Goal: Complete application form

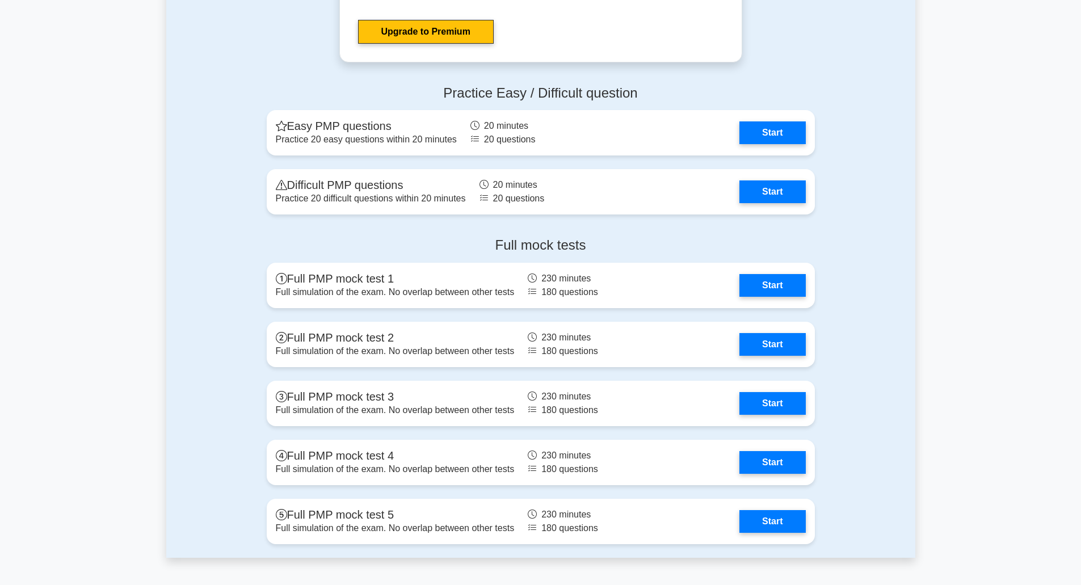
scroll to position [3065, 0]
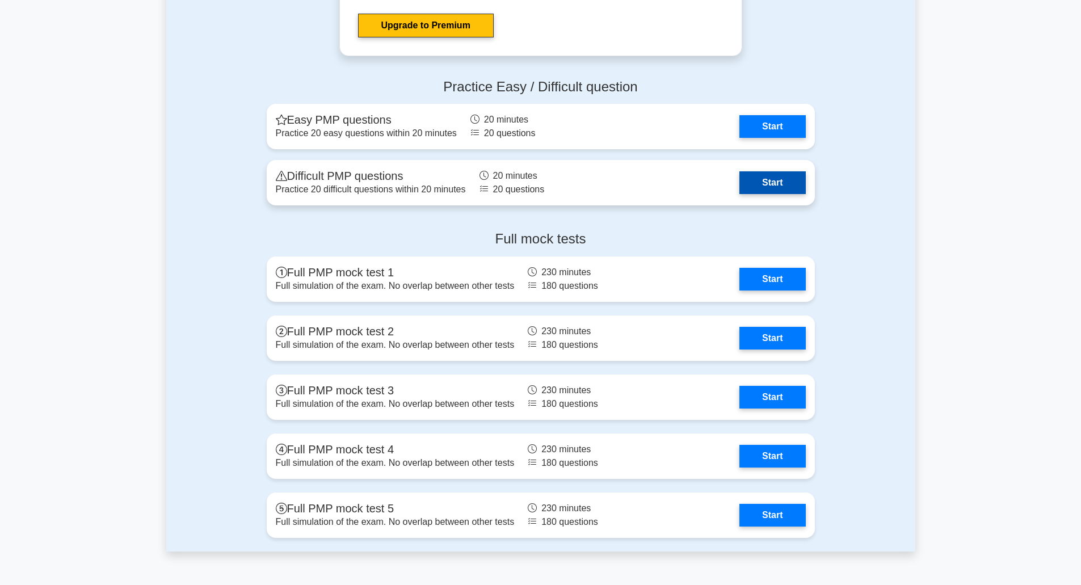
click at [786, 183] on link "Start" at bounding box center [773, 182] width 66 height 23
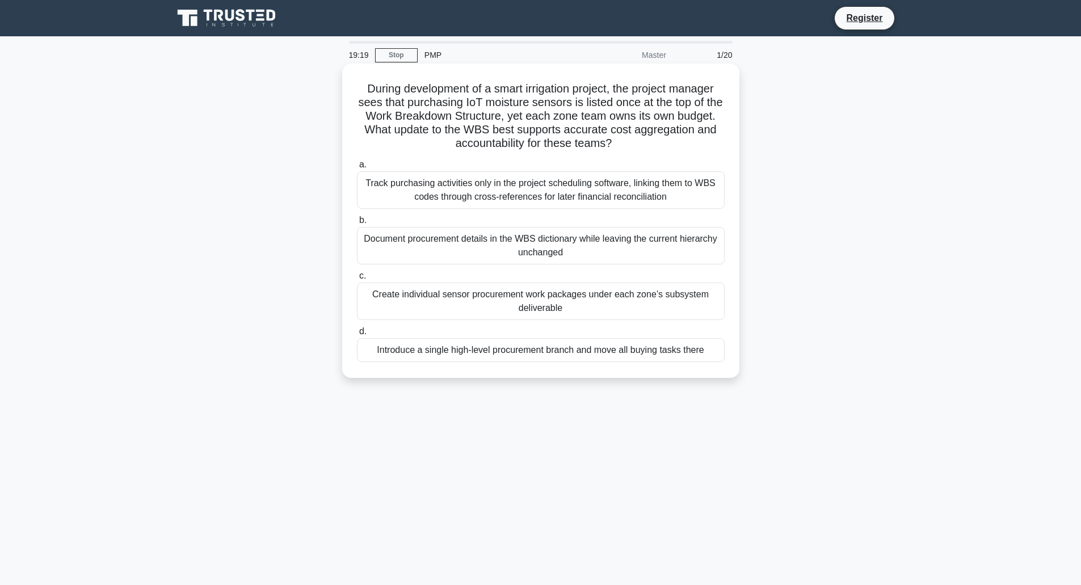
click at [690, 351] on div "Introduce a single high-level procurement branch and move all buying tasks there" at bounding box center [541, 350] width 368 height 24
click at [357, 335] on input "d. Introduce a single high-level procurement branch and move all buying tasks t…" at bounding box center [357, 331] width 0 height 7
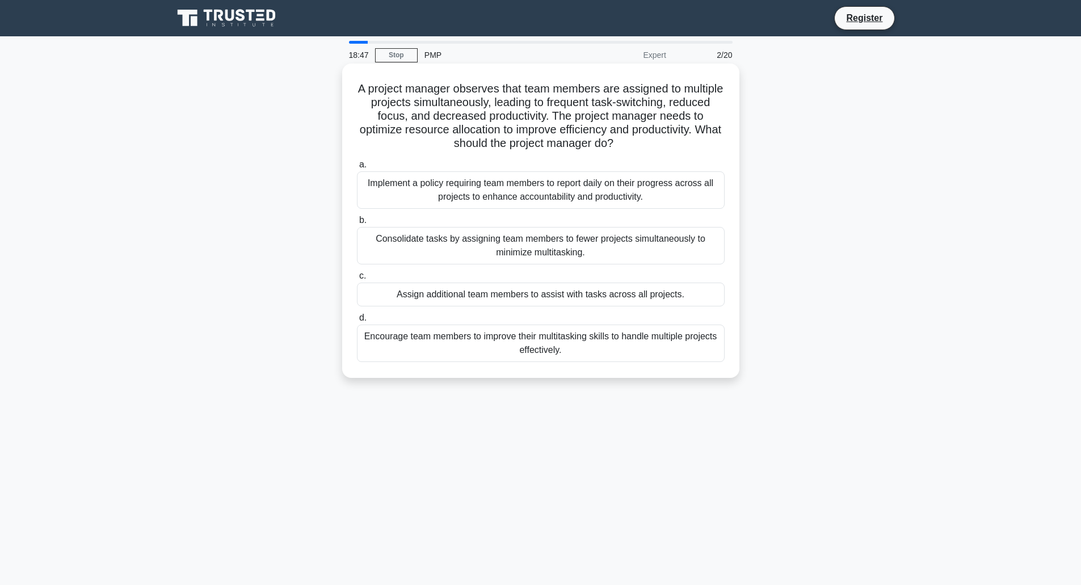
click at [526, 257] on div "Consolidate tasks by assigning team members to fewer projects simultaneously to…" at bounding box center [541, 245] width 368 height 37
click at [357, 224] on input "b. Consolidate tasks by assigning team members to fewer projects simultaneously…" at bounding box center [357, 220] width 0 height 7
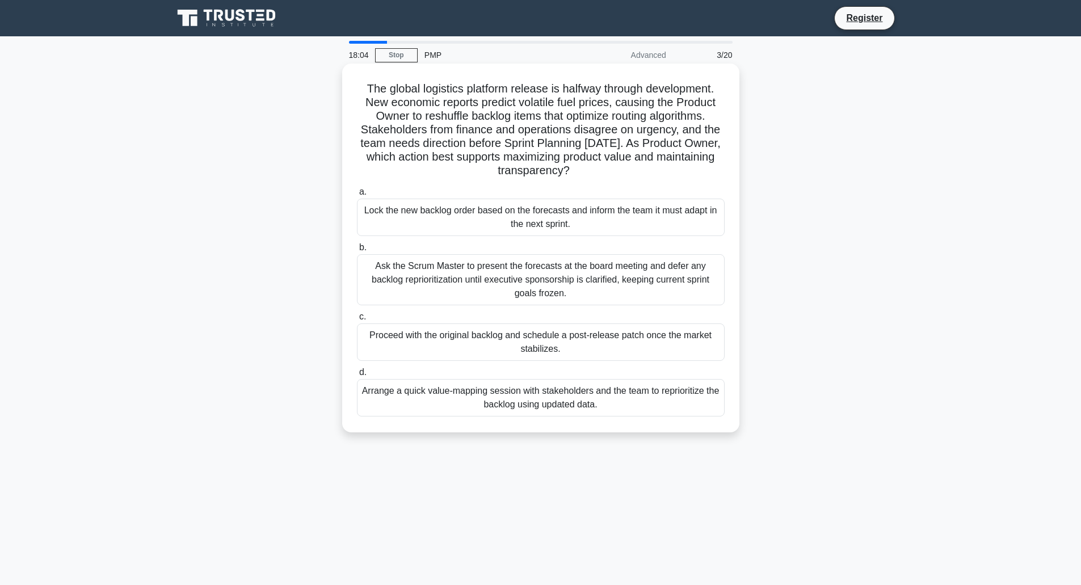
click at [565, 408] on div "Arrange a quick value-mapping session with stakeholders and the team to reprior…" at bounding box center [541, 397] width 368 height 37
click at [357, 376] on input "d. Arrange a quick value-mapping session with stakeholders and the team to repr…" at bounding box center [357, 372] width 0 height 7
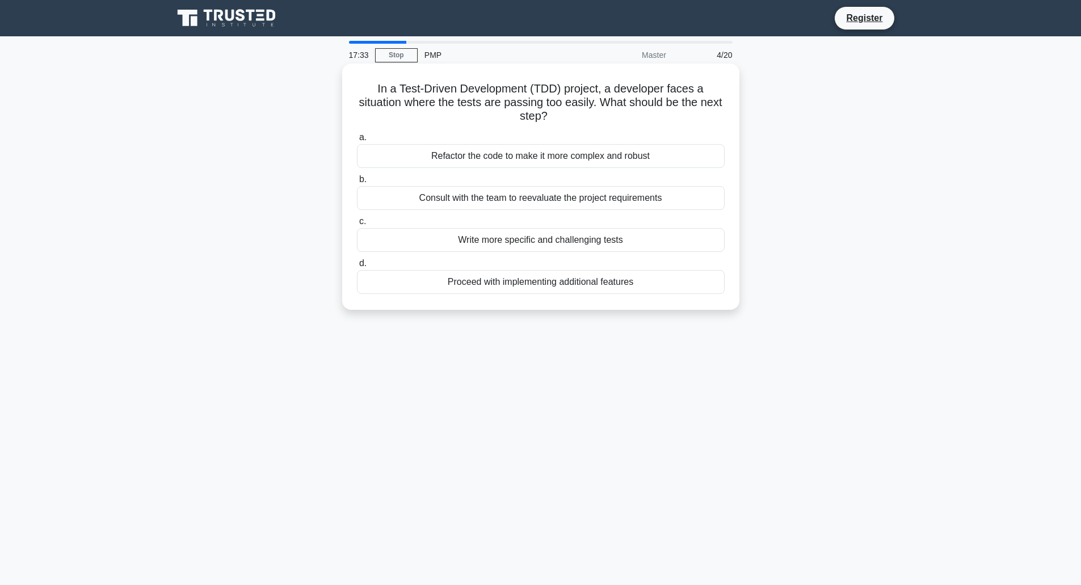
click at [485, 201] on div "Consult with the team to reevaluate the project requirements" at bounding box center [541, 198] width 368 height 24
click at [357, 183] on input "b. Consult with the team to reevaluate the project requirements" at bounding box center [357, 179] width 0 height 7
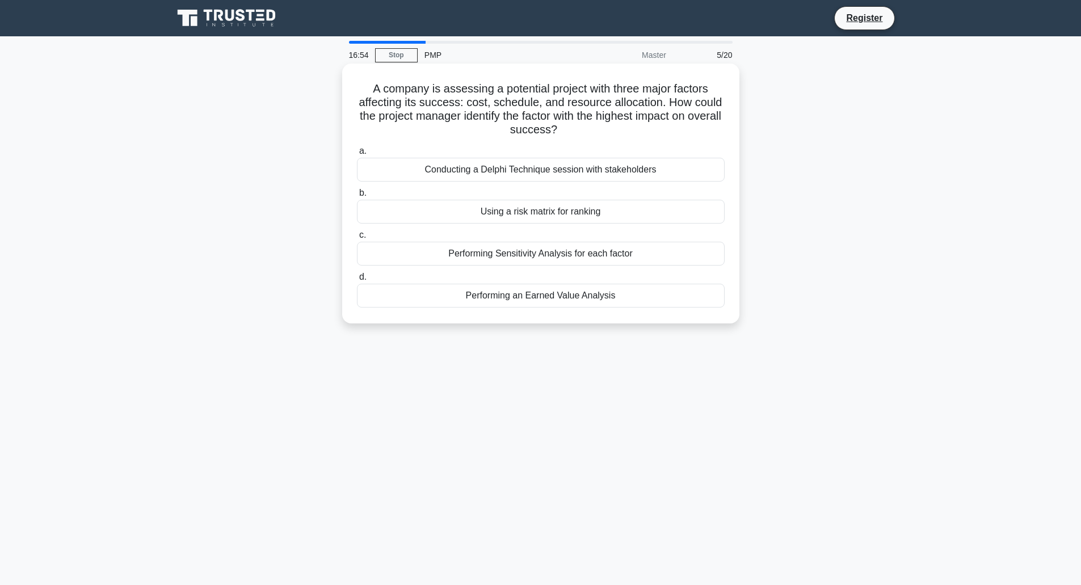
click at [513, 258] on div "Performing Sensitivity Analysis for each factor" at bounding box center [541, 254] width 368 height 24
click at [357, 239] on input "c. Performing Sensitivity Analysis for each factor" at bounding box center [357, 235] width 0 height 7
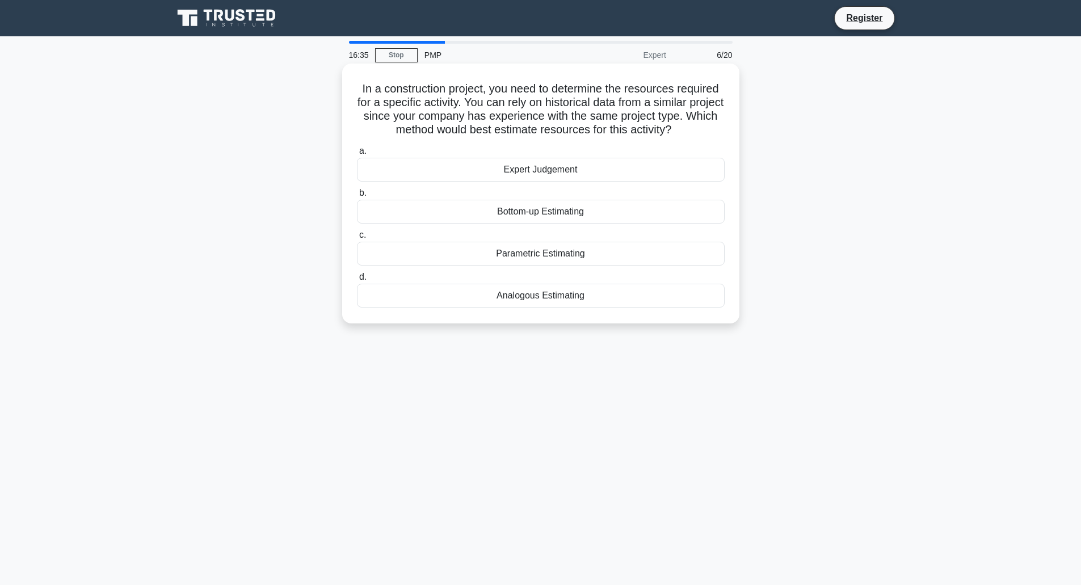
click at [556, 174] on div "Expert Judgement" at bounding box center [541, 170] width 368 height 24
click at [357, 155] on input "a. Expert Judgement" at bounding box center [357, 151] width 0 height 7
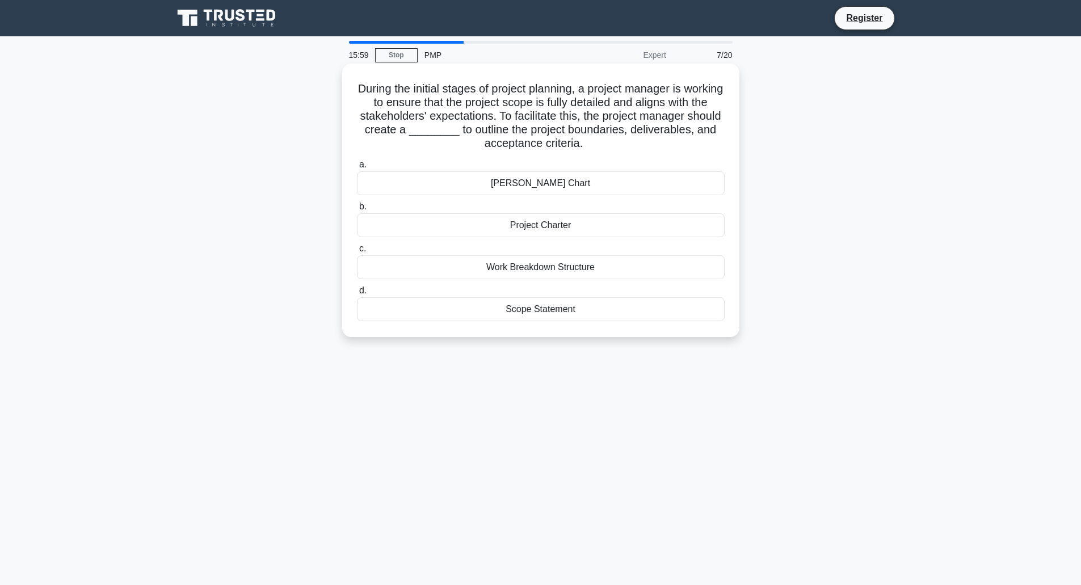
click at [546, 224] on div "Project Charter" at bounding box center [541, 225] width 368 height 24
click at [357, 211] on input "b. Project Charter" at bounding box center [357, 206] width 0 height 7
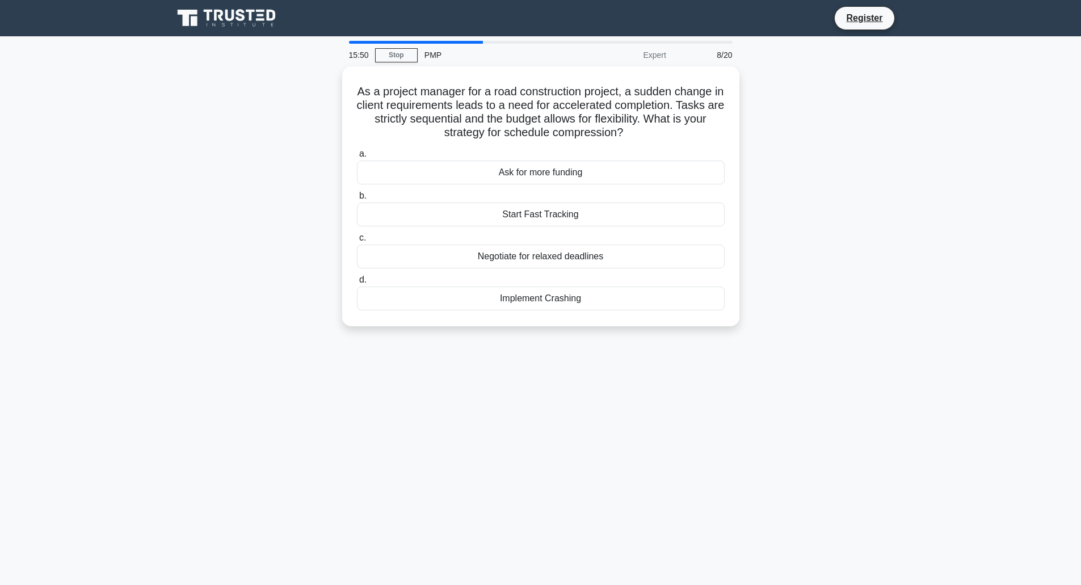
click at [436, 57] on div "PMP" at bounding box center [496, 55] width 156 height 23
click at [529, 213] on div "Start Fast Tracking" at bounding box center [541, 212] width 368 height 24
click at [357, 197] on input "b. Start Fast Tracking" at bounding box center [357, 193] width 0 height 7
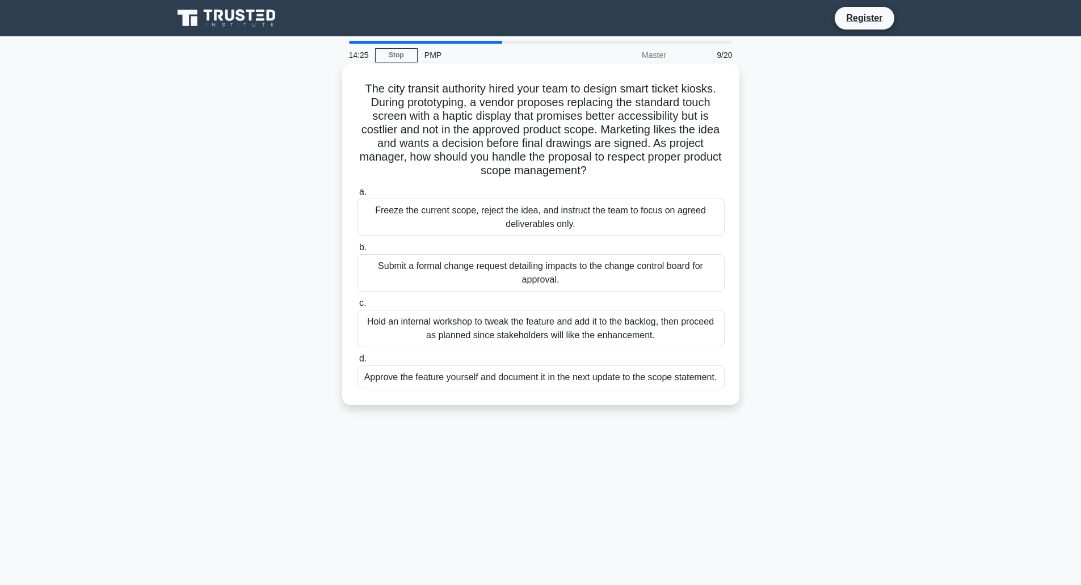
click at [385, 285] on div "Submit a formal change request detailing impacts to the change control board fo…" at bounding box center [541, 272] width 368 height 37
click at [357, 251] on input "b. Submit a formal change request detailing impacts to the change control board…" at bounding box center [357, 247] width 0 height 7
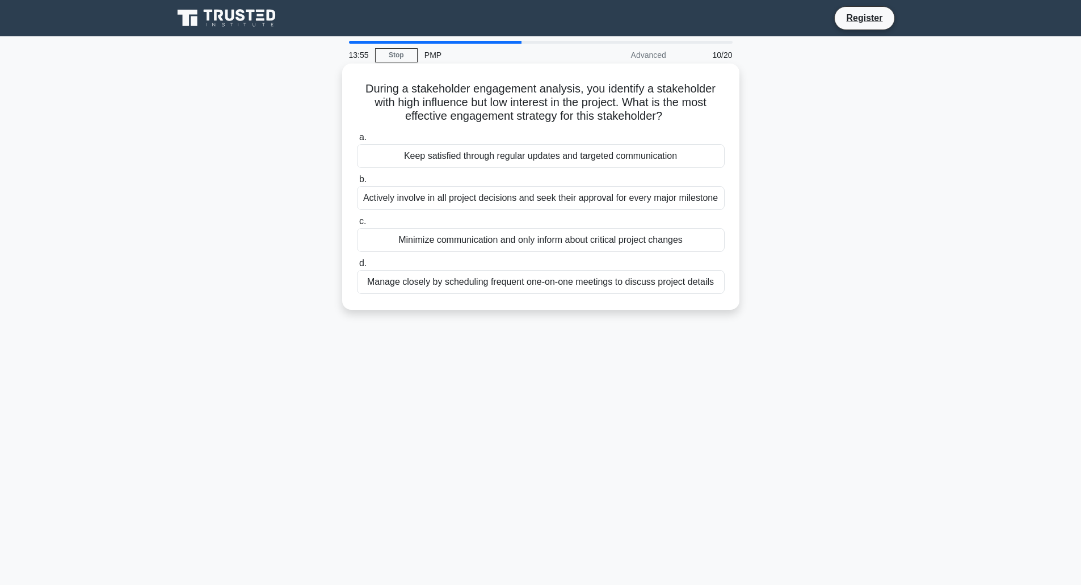
click at [465, 200] on div "Actively involve in all project decisions and seek their approval for every maj…" at bounding box center [541, 198] width 368 height 24
click at [357, 183] on input "b. Actively involve in all project decisions and seek their approval for every …" at bounding box center [357, 179] width 0 height 7
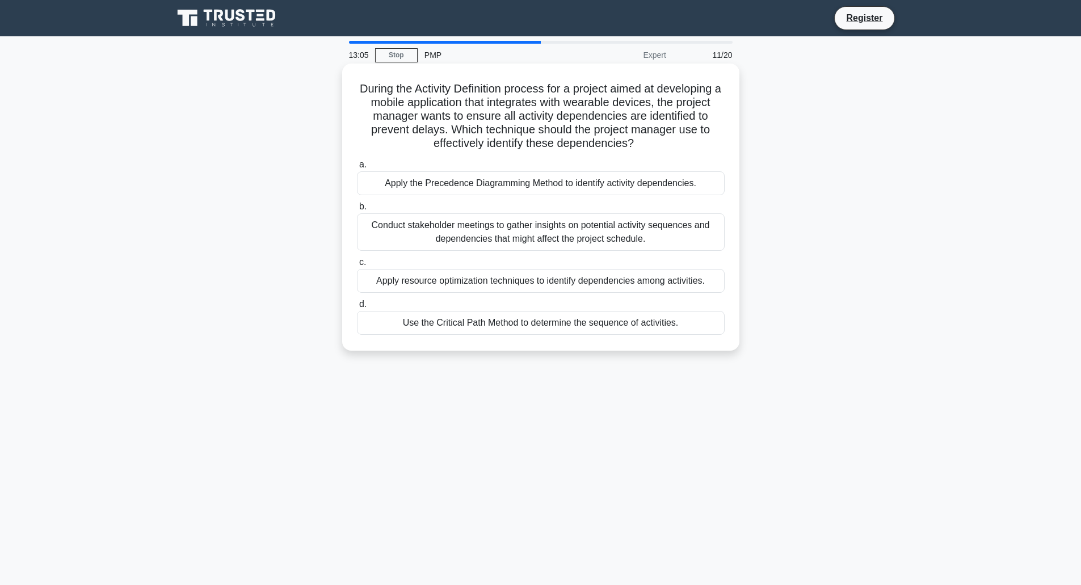
click at [513, 323] on div "Use the Critical Path Method to determine the sequence of activities." at bounding box center [541, 323] width 368 height 24
click at [357, 308] on input "d. Use the Critical Path Method to determine the sequence of activities." at bounding box center [357, 304] width 0 height 7
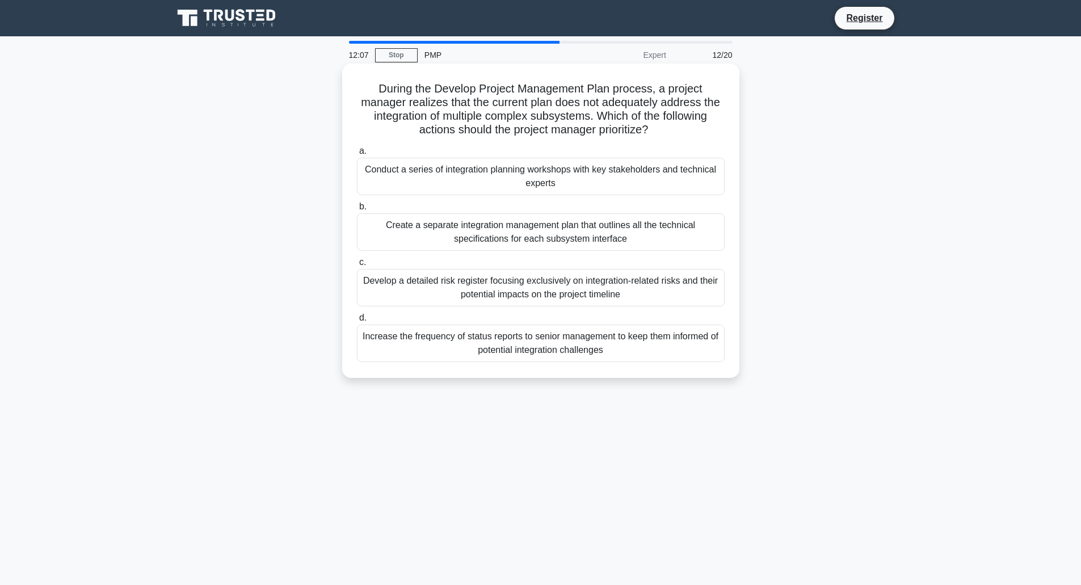
click at [532, 246] on div "Create a separate integration management plan that outlines all the technical s…" at bounding box center [541, 231] width 368 height 37
click at [357, 211] on input "b. Create a separate integration management plan that outlines all the technica…" at bounding box center [357, 206] width 0 height 7
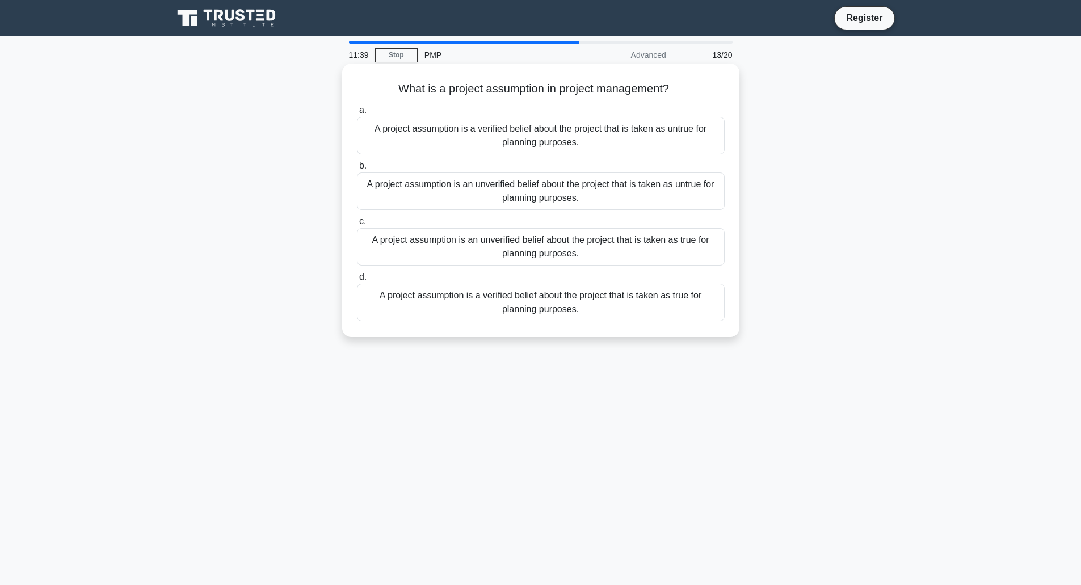
click at [538, 251] on div "A project assumption is an unverified belief about the project that is taken as…" at bounding box center [541, 246] width 368 height 37
click at [357, 225] on input "c. A project assumption is an unverified belief about the project that is taken…" at bounding box center [357, 221] width 0 height 7
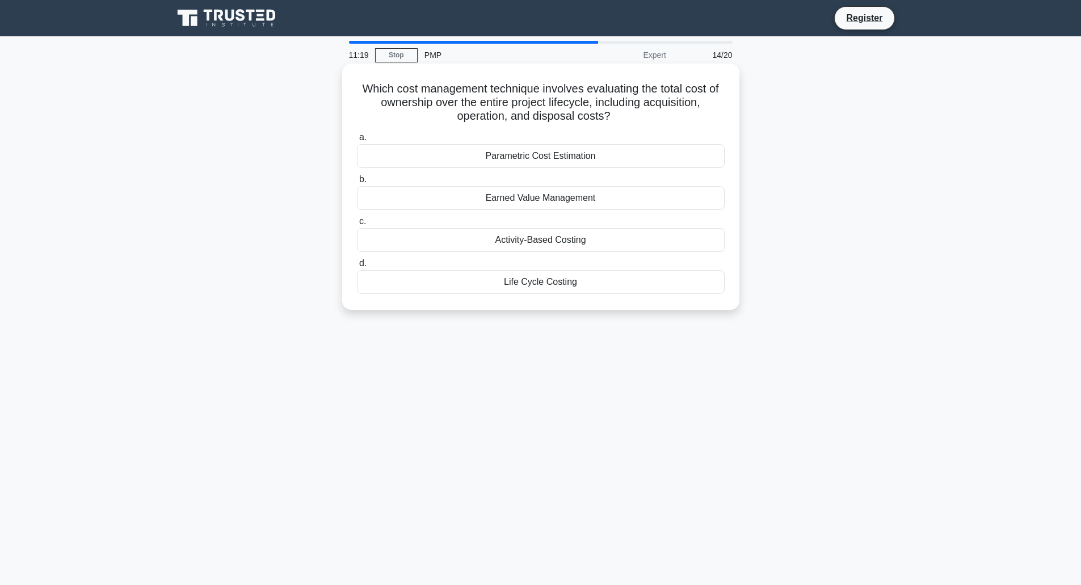
click at [608, 286] on div "Life Cycle Costing" at bounding box center [541, 282] width 368 height 24
click at [357, 267] on input "d. Life Cycle Costing" at bounding box center [357, 263] width 0 height 7
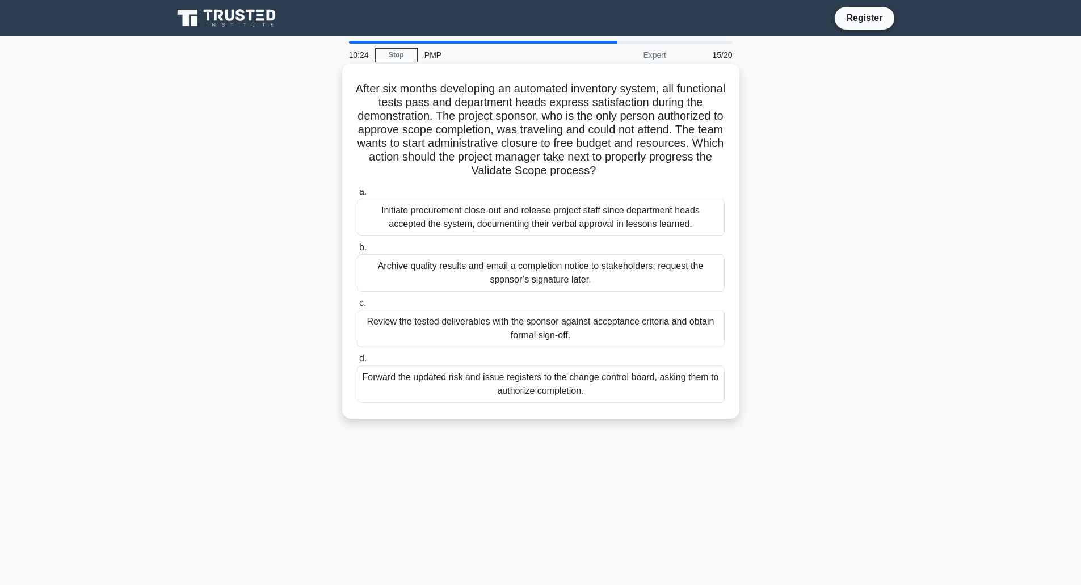
click at [549, 341] on div "Review the tested deliverables with the sponsor against acceptance criteria and…" at bounding box center [541, 328] width 368 height 37
click at [357, 307] on input "c. Review the tested deliverables with the sponsor against acceptance criteria …" at bounding box center [357, 303] width 0 height 7
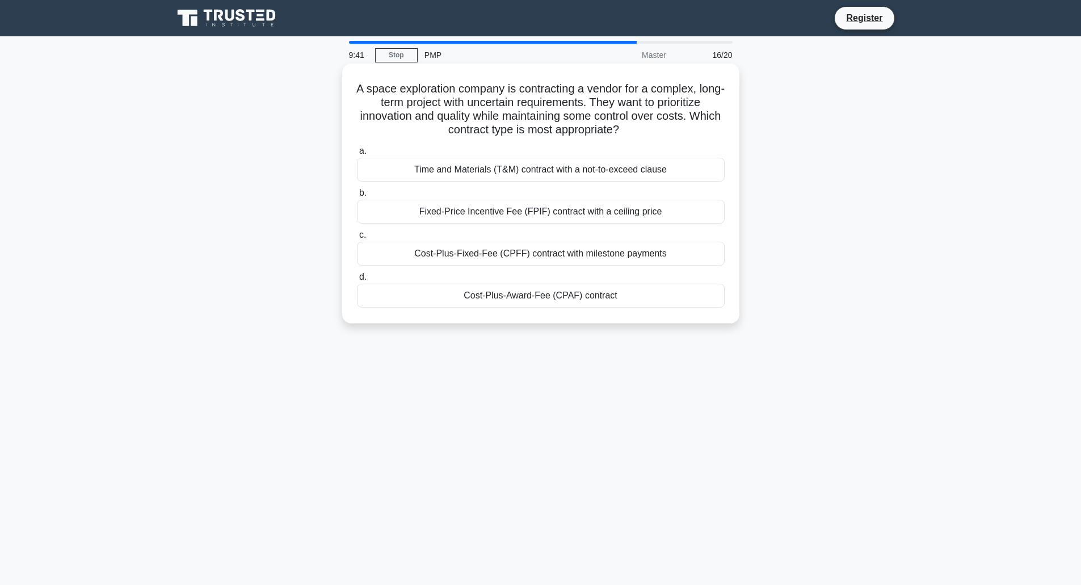
click at [623, 174] on div "Time and Materials (T&M) contract with a not-to-exceed clause" at bounding box center [541, 170] width 368 height 24
click at [357, 155] on input "a. Time and Materials (T&M) contract with a not-to-exceed clause" at bounding box center [357, 151] width 0 height 7
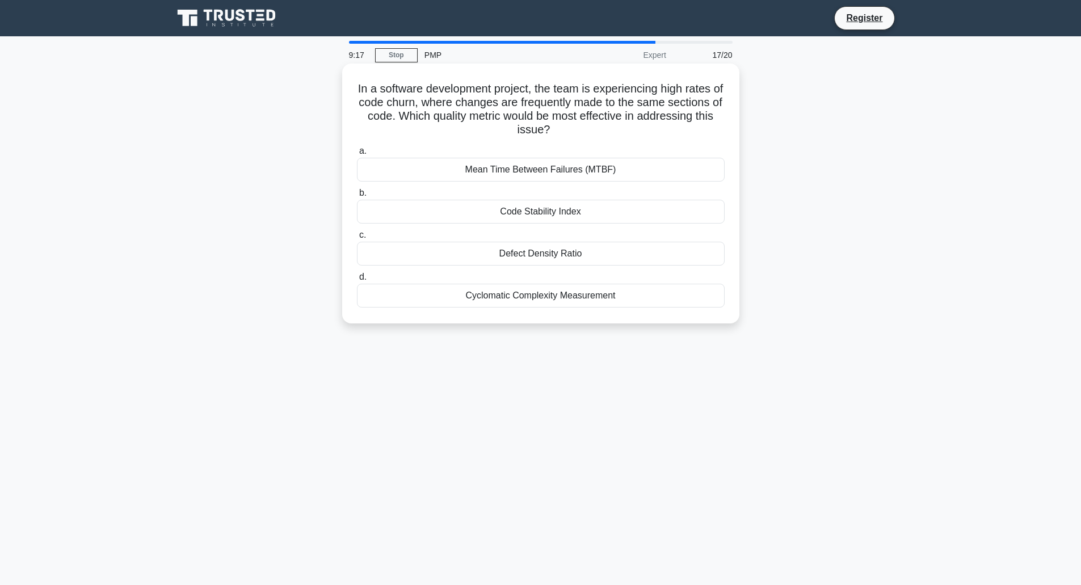
click at [592, 173] on div "Mean Time Between Failures (MTBF)" at bounding box center [541, 170] width 368 height 24
click at [357, 155] on input "a. Mean Time Between Failures (MTBF)" at bounding box center [357, 151] width 0 height 7
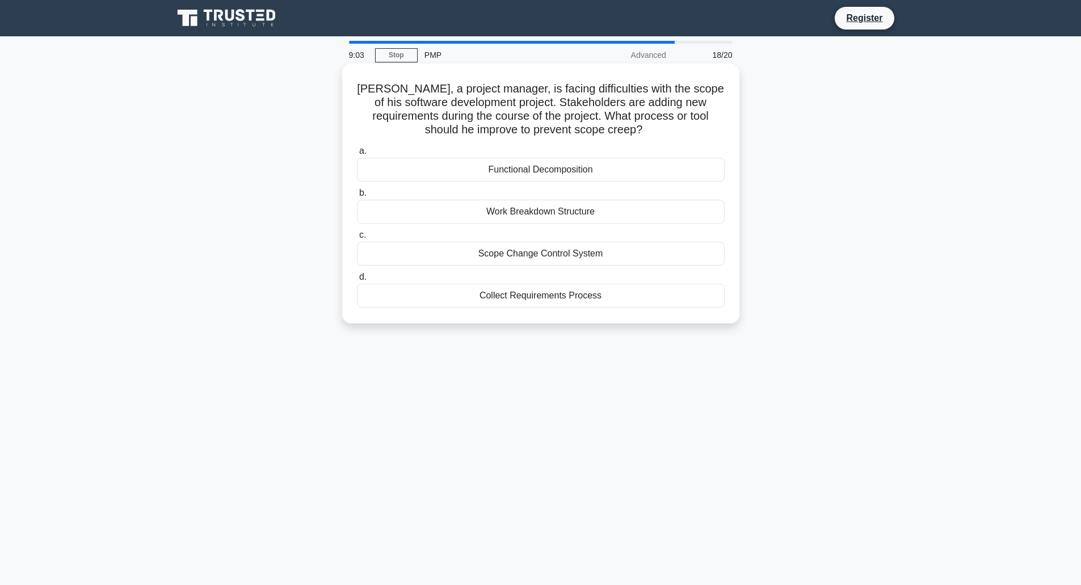
click at [594, 250] on div "Scope Change Control System" at bounding box center [541, 254] width 368 height 24
click at [357, 239] on input "c. Scope Change Control System" at bounding box center [357, 235] width 0 height 7
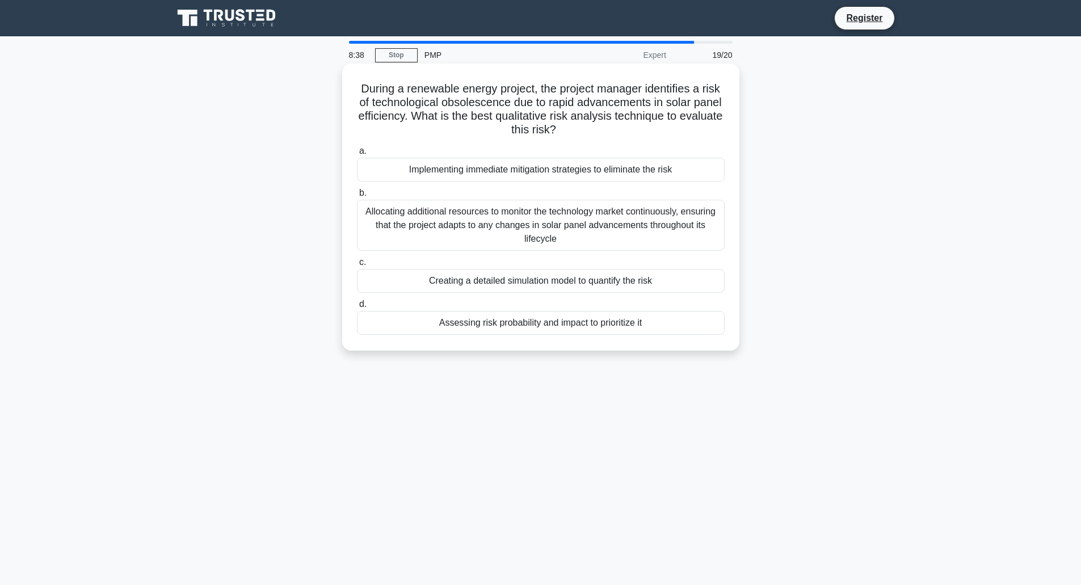
click at [507, 329] on div "Assessing risk probability and impact to prioritize it" at bounding box center [541, 323] width 368 height 24
click at [357, 308] on input "d. Assessing risk probability and impact to prioritize it" at bounding box center [357, 304] width 0 height 7
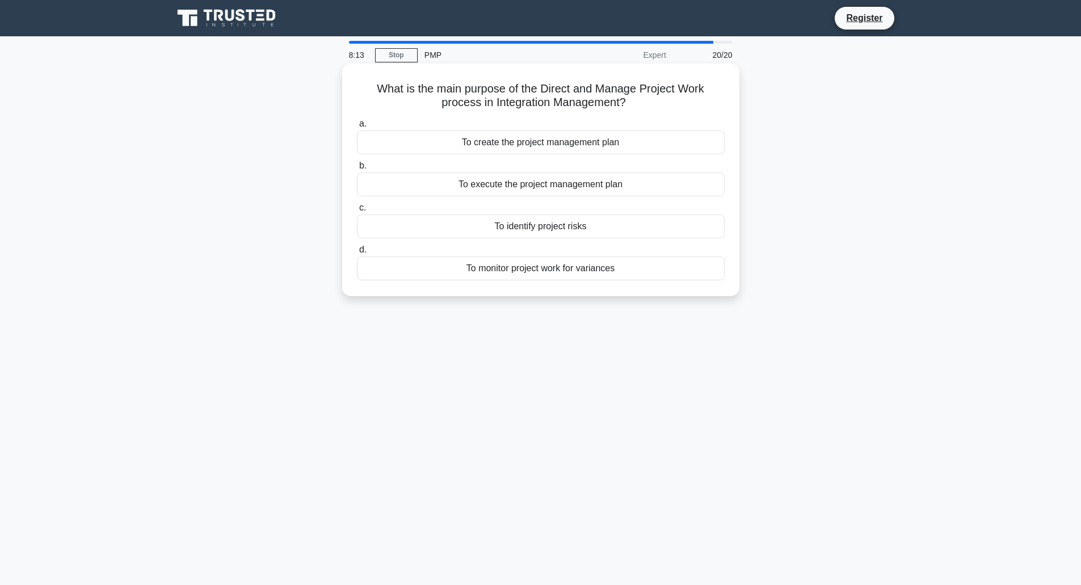
click at [588, 183] on div "To execute the project management plan" at bounding box center [541, 185] width 368 height 24
click at [357, 170] on input "b. To execute the project management plan" at bounding box center [357, 165] width 0 height 7
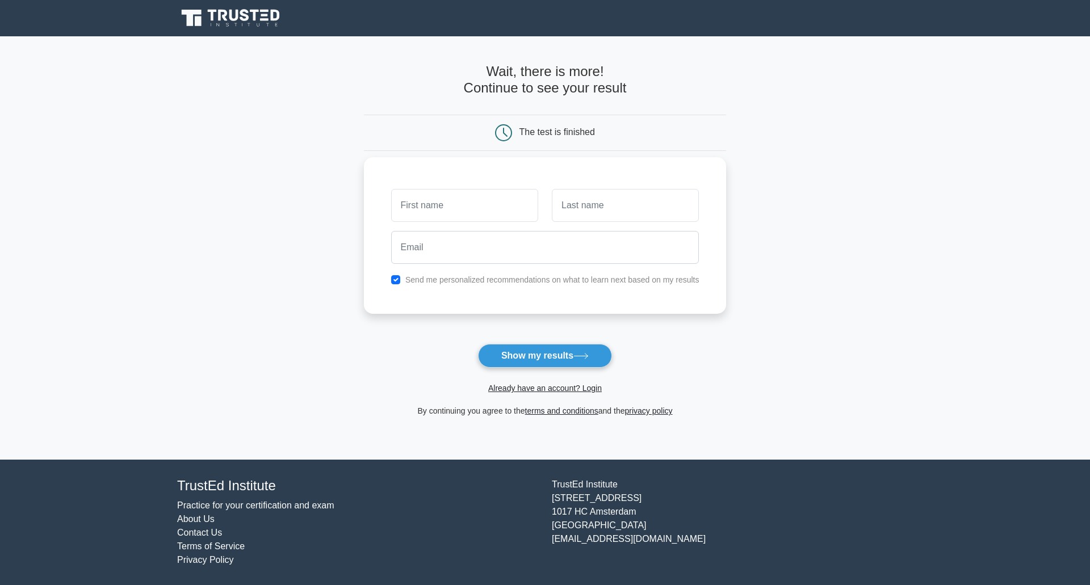
click at [439, 208] on input "text" at bounding box center [464, 205] width 147 height 33
type input "Test"
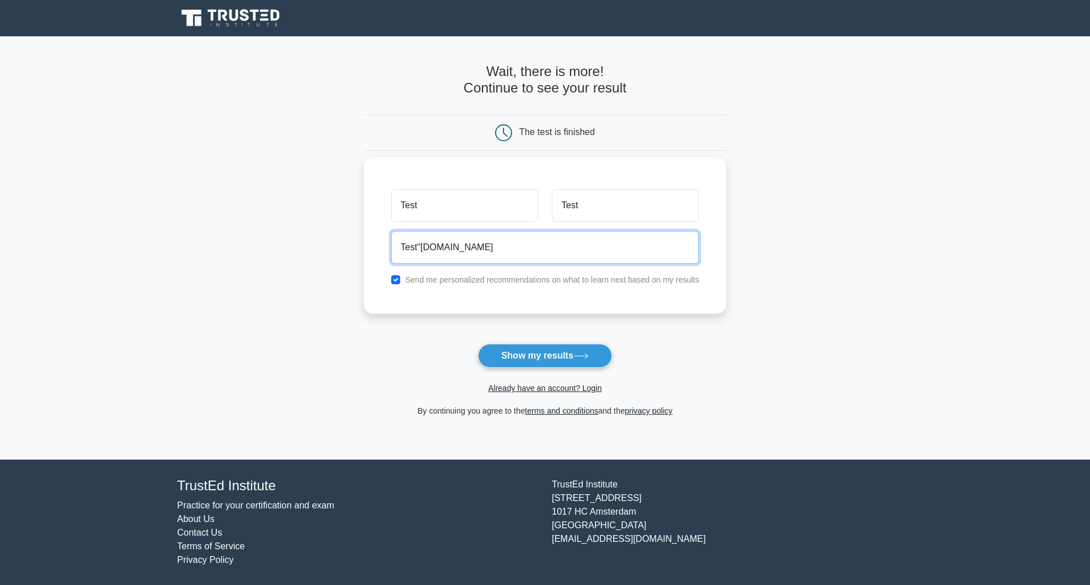
type input "Test"gmail.com"
click at [398, 282] on input "checkbox" at bounding box center [395, 279] width 9 height 9
checkbox input "false"
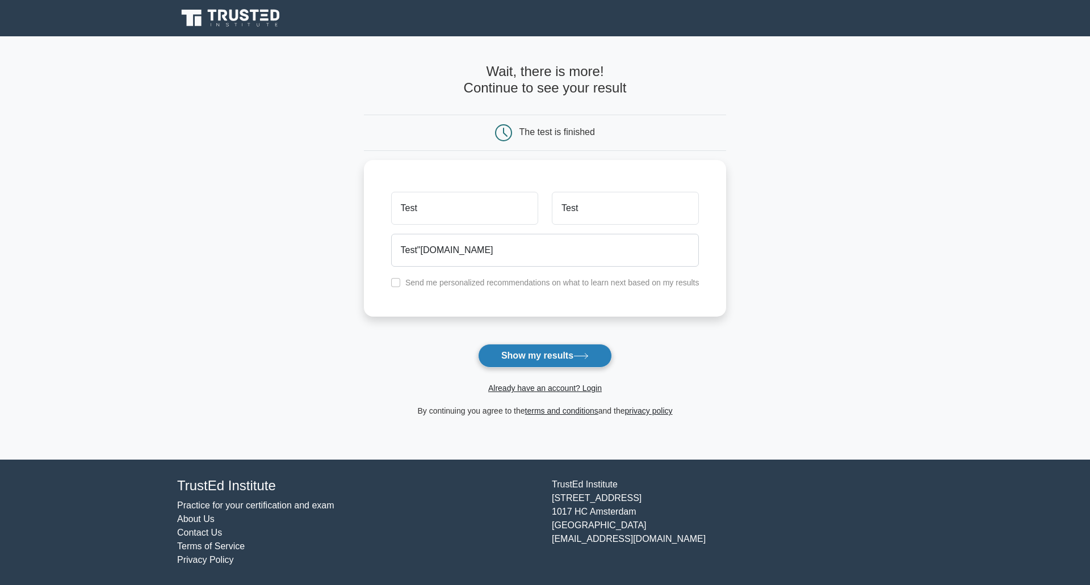
click at [535, 352] on button "Show my results" at bounding box center [545, 356] width 134 height 24
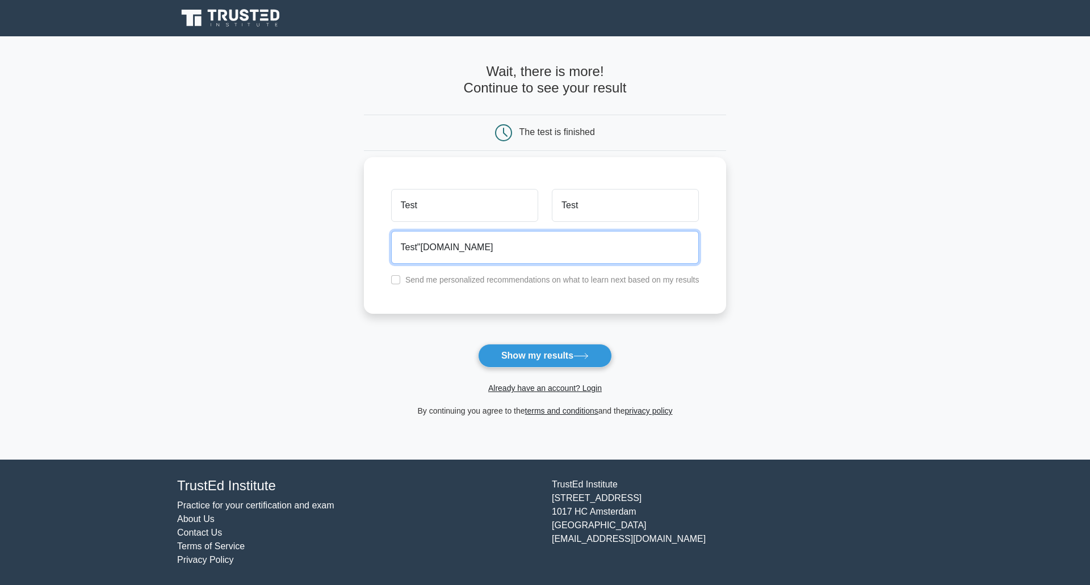
click at [463, 254] on input "Test"gmail.com" at bounding box center [545, 247] width 308 height 33
type input "T"
type input "hello222"
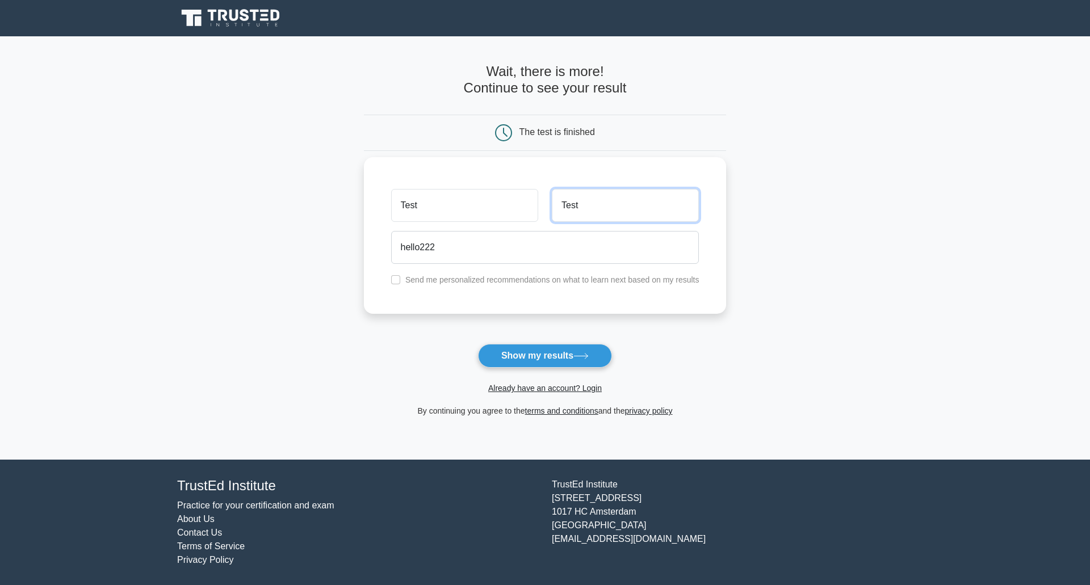
click at [598, 204] on input "Test" at bounding box center [625, 205] width 147 height 33
type input "T"
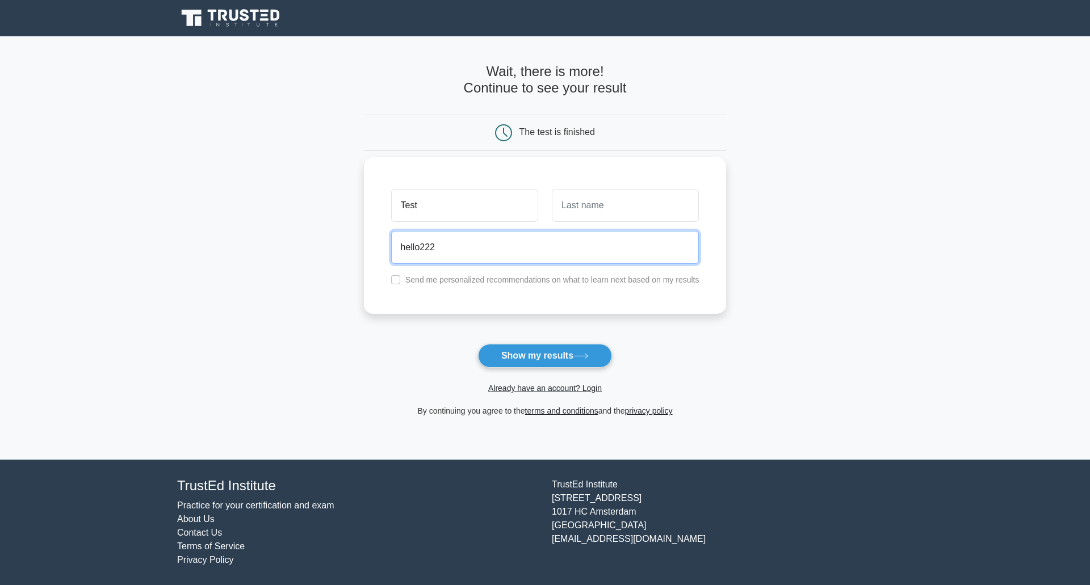
click at [495, 258] on input "hello222" at bounding box center [545, 247] width 308 height 33
type input "hello222"
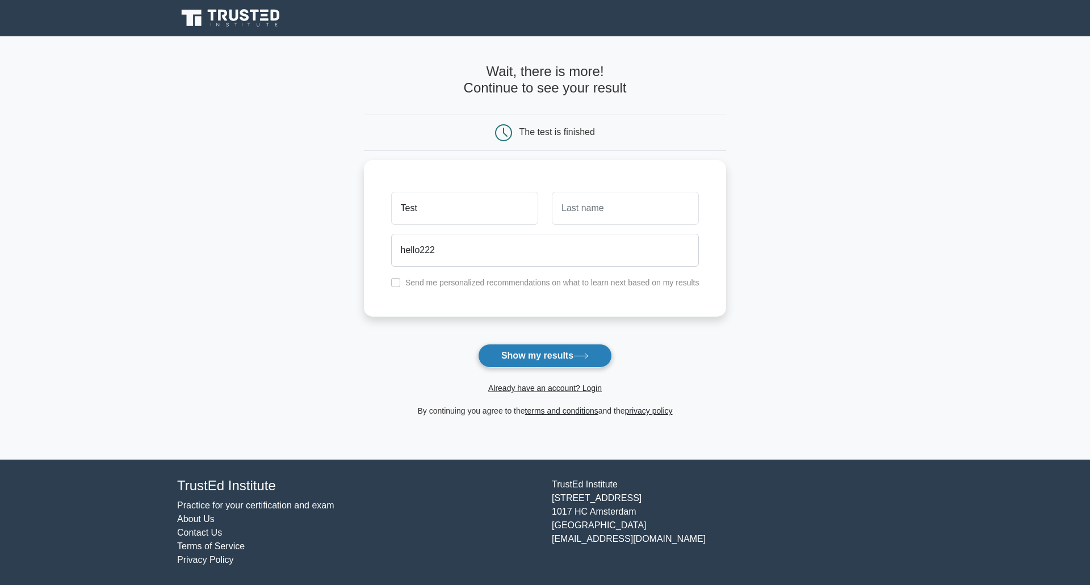
click at [556, 358] on button "Show my results" at bounding box center [545, 356] width 134 height 24
type input "test"
click at [568, 365] on button "Show my results" at bounding box center [545, 356] width 134 height 24
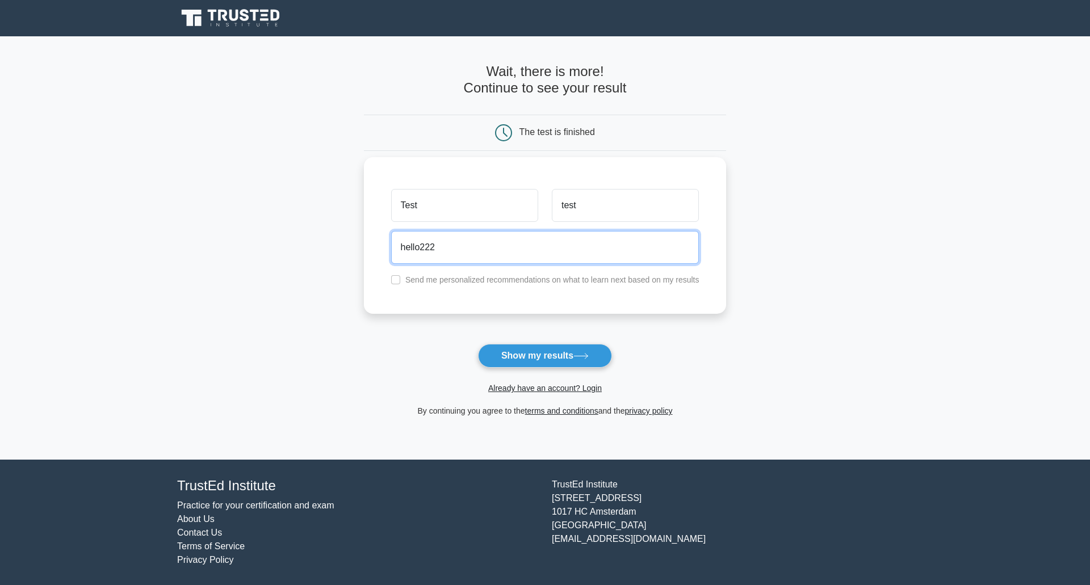
click at [491, 251] on input "hello222" at bounding box center [545, 247] width 308 height 33
type input "h"
type input "!"
click at [478, 344] on button "Show my results" at bounding box center [545, 356] width 134 height 24
type input "*"
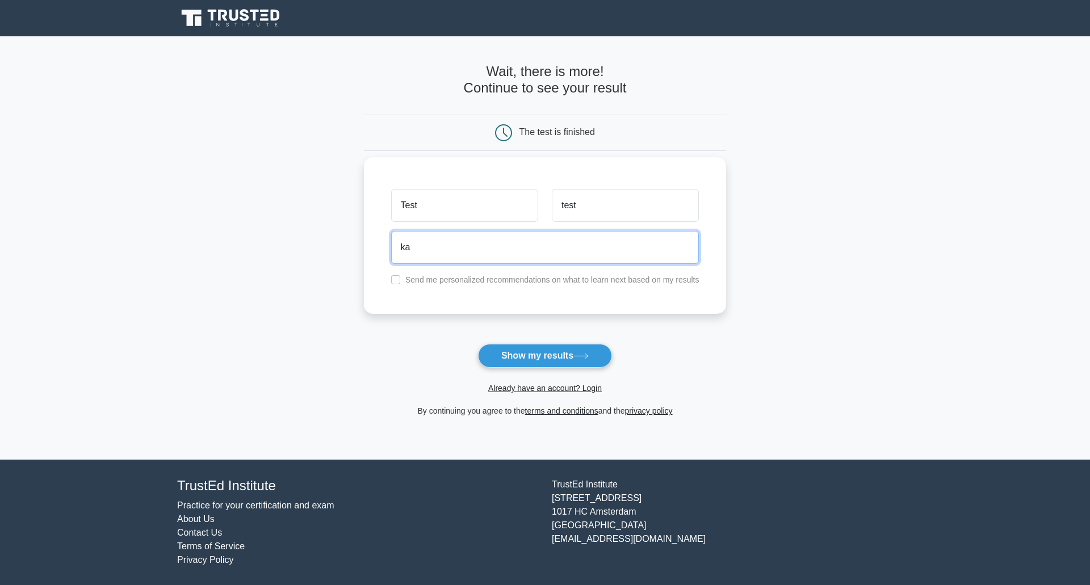
type input "k"
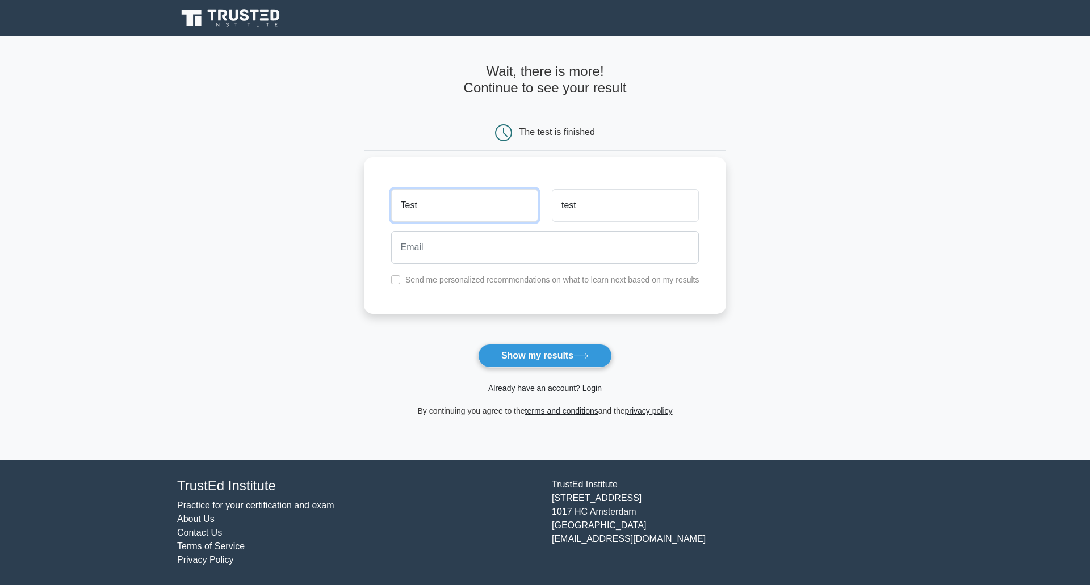
click at [409, 213] on input "Test" at bounding box center [464, 205] width 147 height 33
drag, startPoint x: 438, startPoint y: 207, endPoint x: 295, endPoint y: 207, distance: 143.0
click at [295, 207] on main "Wait, there is more! Continue to see your result The test is finished Test test" at bounding box center [545, 247] width 1090 height 423
type input "kavish"
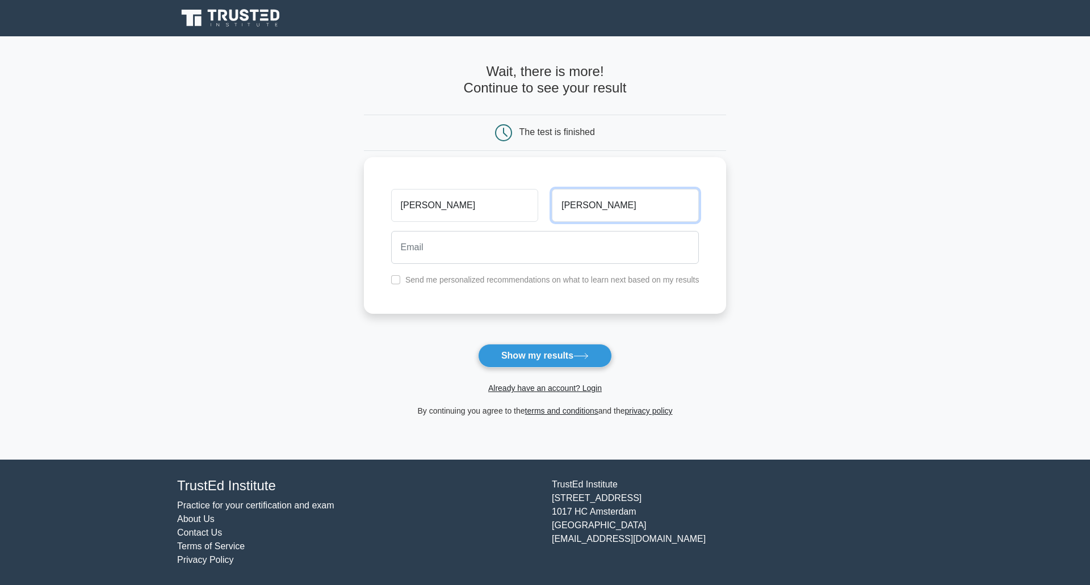
type input "Amarlal"
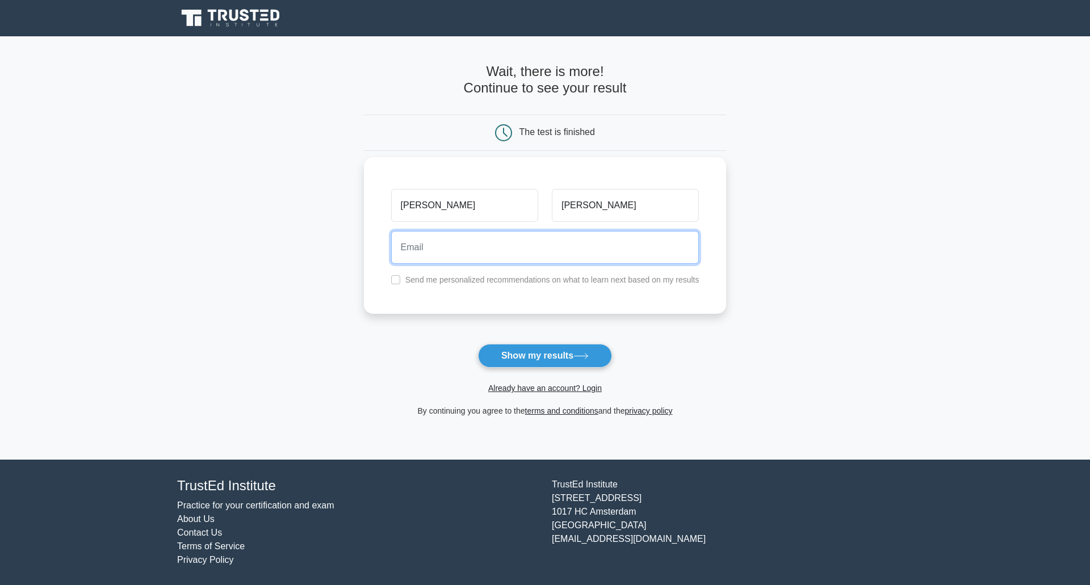
click at [444, 245] on input "email" at bounding box center [545, 247] width 308 height 33
type input "kamarlal""
click at [396, 281] on input "checkbox" at bounding box center [395, 279] width 9 height 9
checkbox input "true"
click at [469, 250] on input "kamarlal"" at bounding box center [545, 247] width 308 height 33
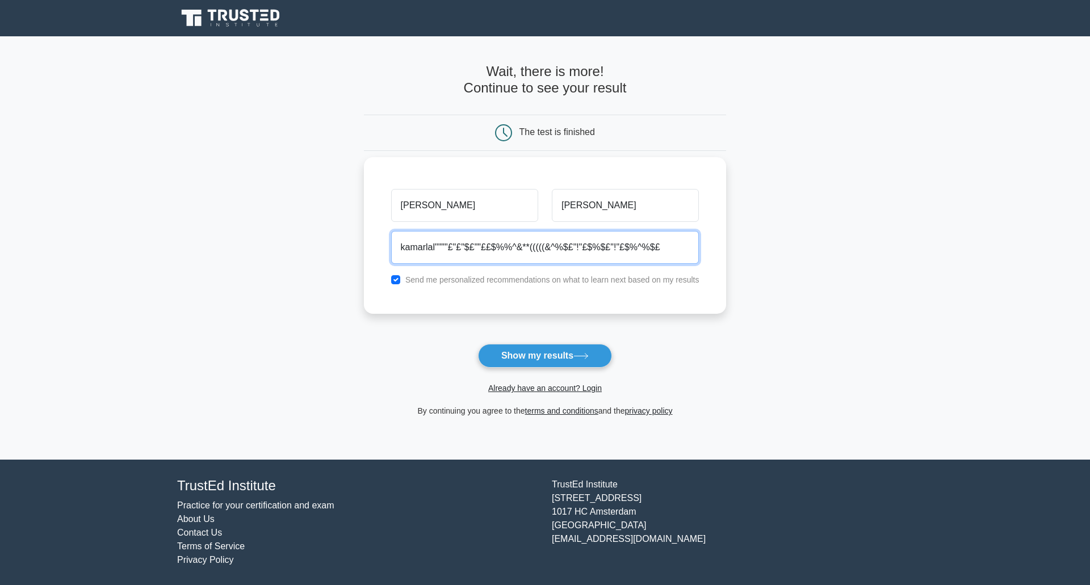
type input "kamarlal""""£"£"$£""££$%%^&**(((((&^%$£"!"£$%$£"!"£$%^%$£""
